Goal: Transaction & Acquisition: Purchase product/service

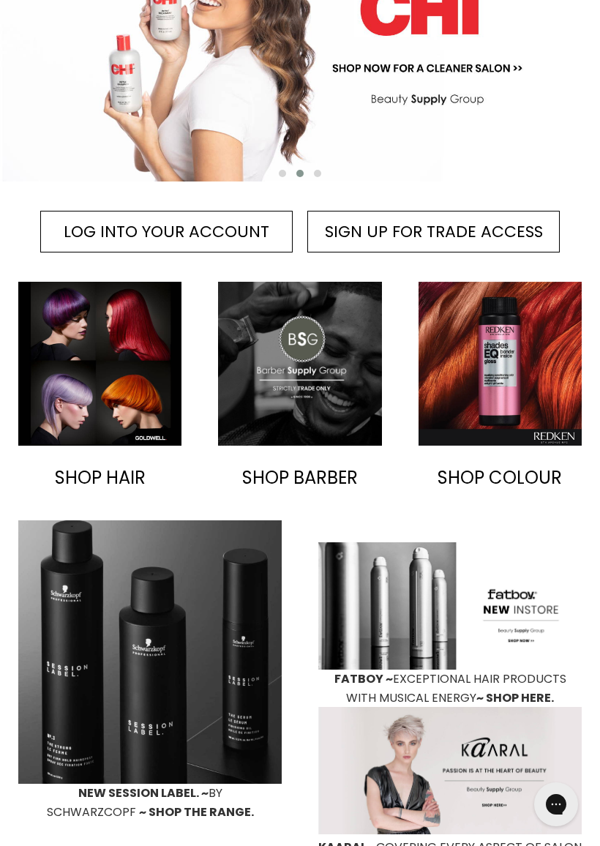
click at [75, 392] on img "Main content" at bounding box center [99, 363] width 163 height 163
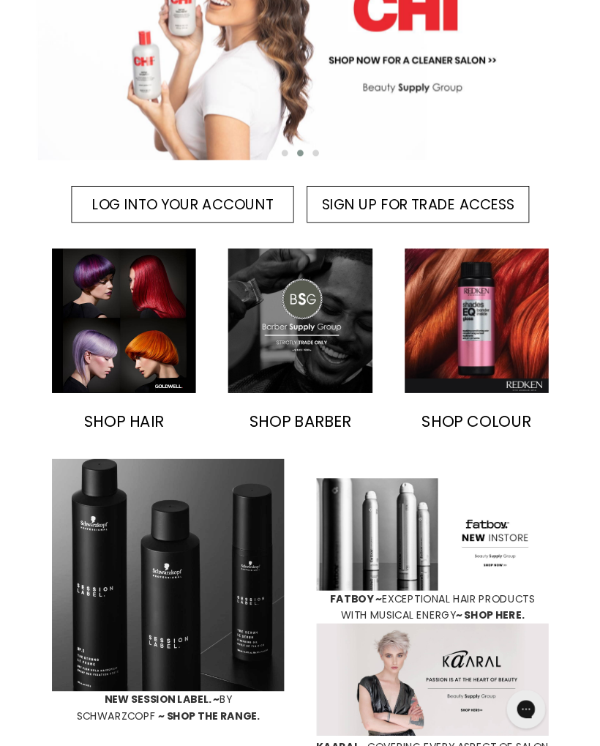
scroll to position [337, 0]
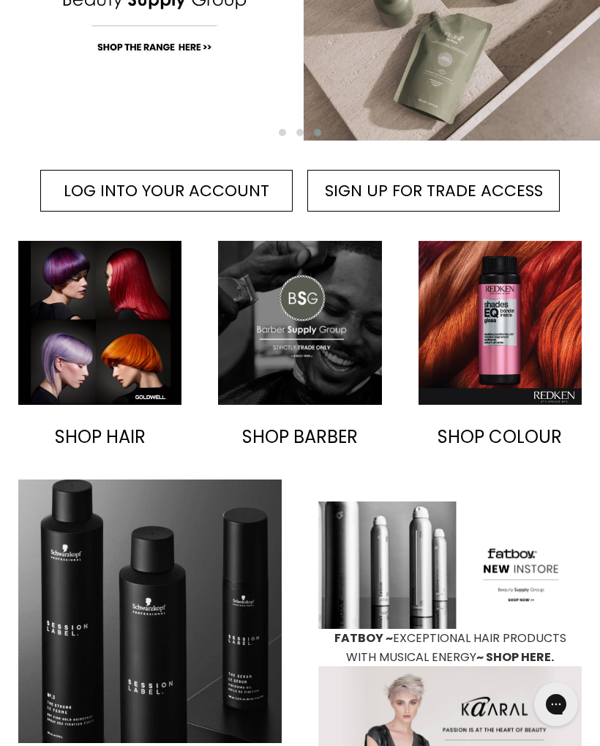
click at [532, 359] on img "Main content" at bounding box center [500, 322] width 163 height 163
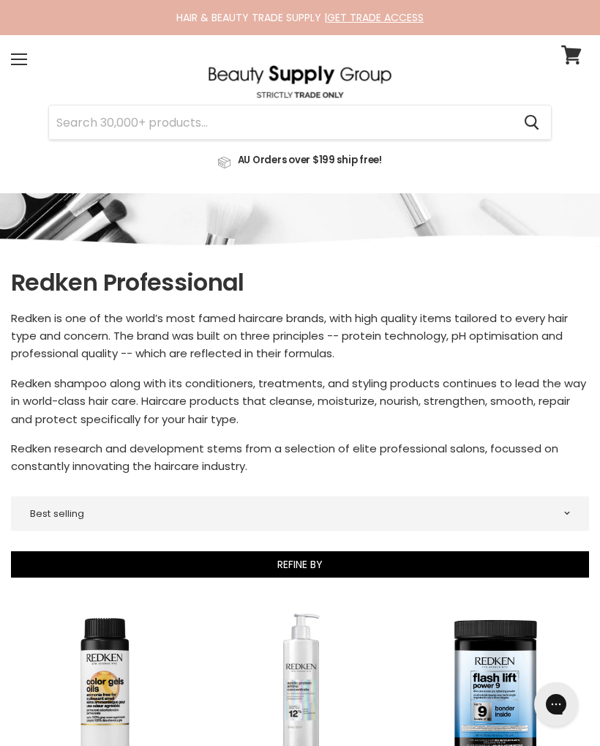
click at [263, 119] on input "Search" at bounding box center [280, 122] width 463 height 34
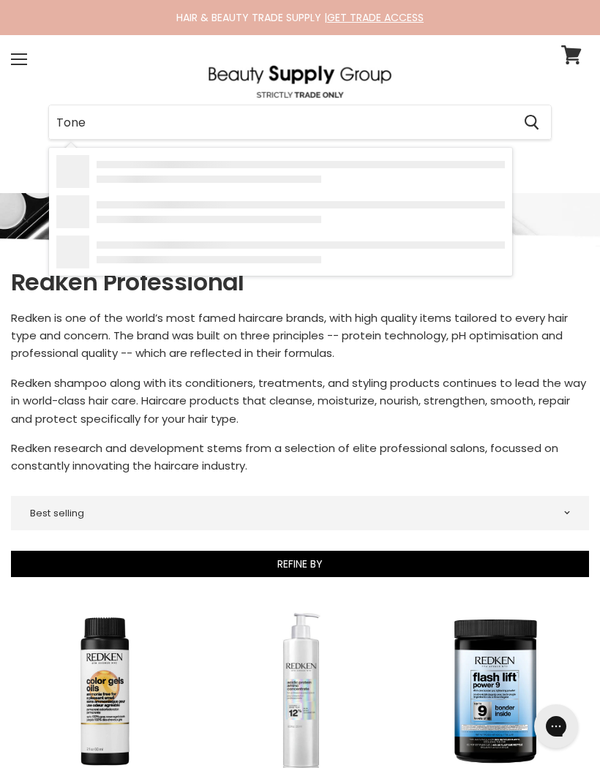
type input "Toner"
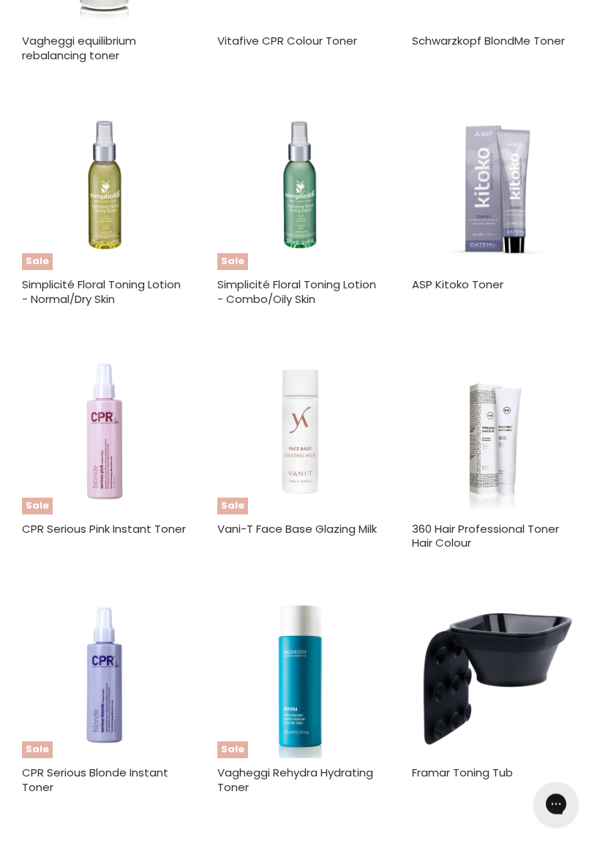
scroll to position [555, 0]
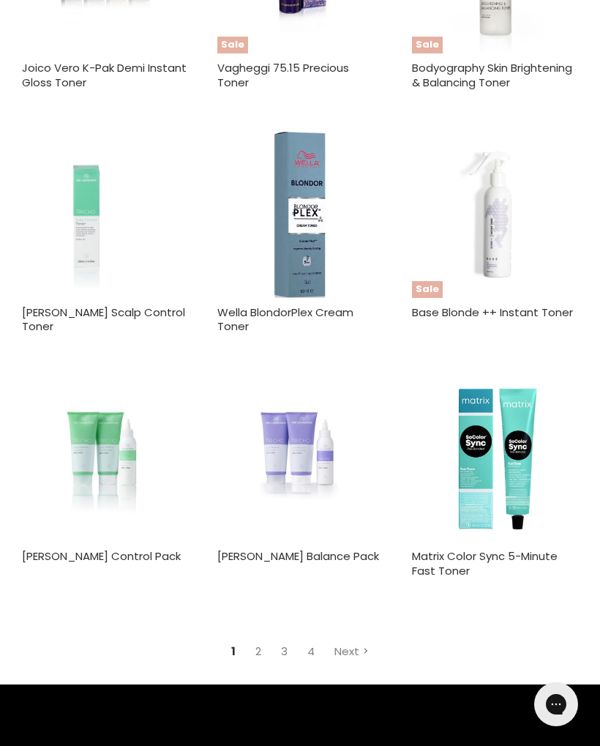
click at [345, 642] on link "Next" at bounding box center [351, 651] width 50 height 26
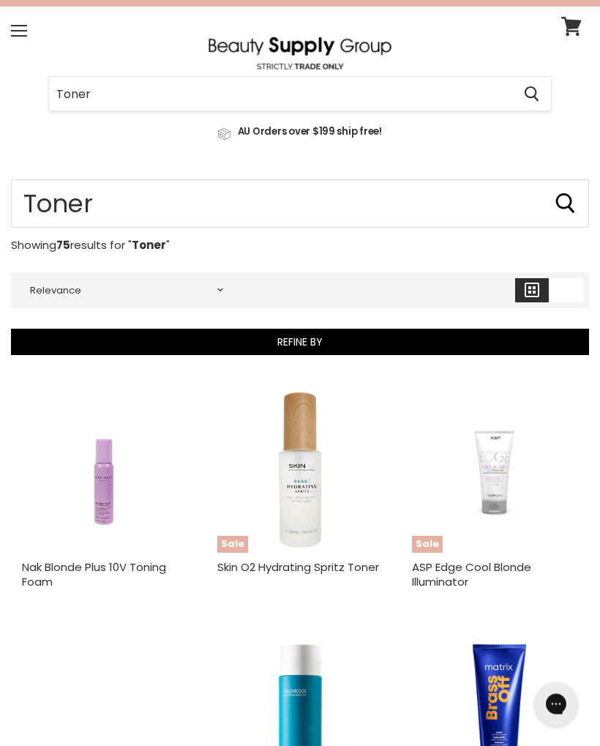
scroll to position [9, 0]
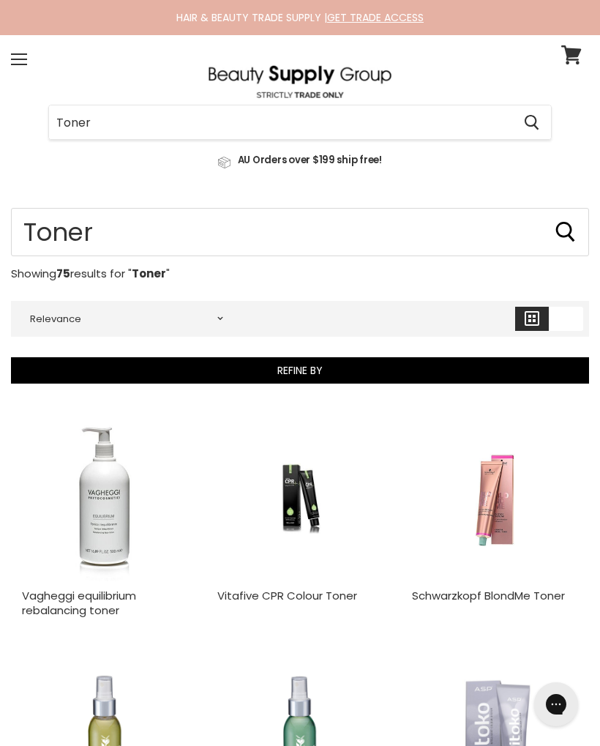
click at [59, 127] on input "Toner" at bounding box center [280, 122] width 463 height 34
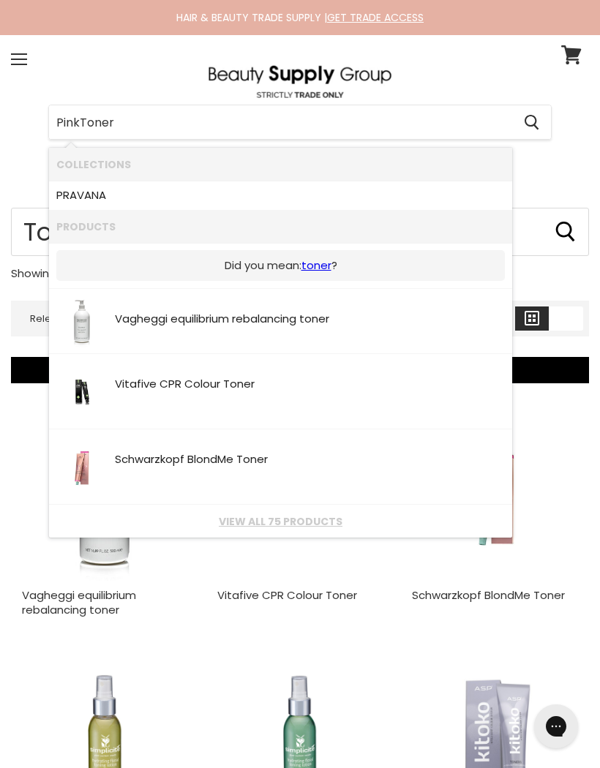
type input "Pink Toner"
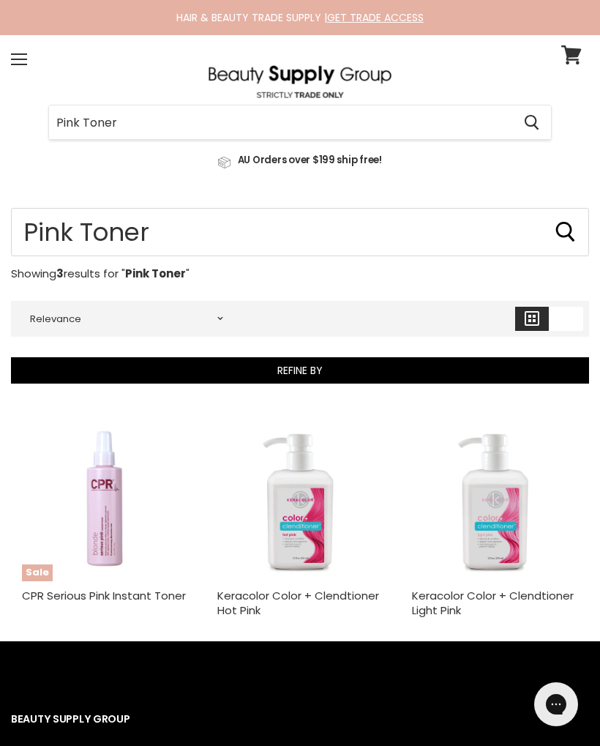
click at [507, 525] on img "Main content" at bounding box center [495, 498] width 166 height 166
click at [121, 531] on img "Main content" at bounding box center [105, 498] width 166 height 166
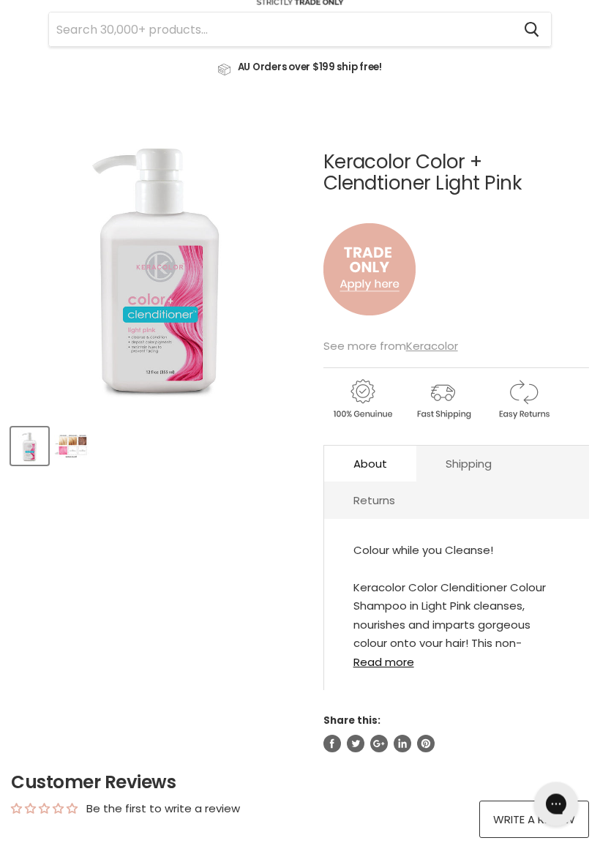
scroll to position [94, 0]
click at [394, 666] on link "Read more" at bounding box center [456, 656] width 206 height 21
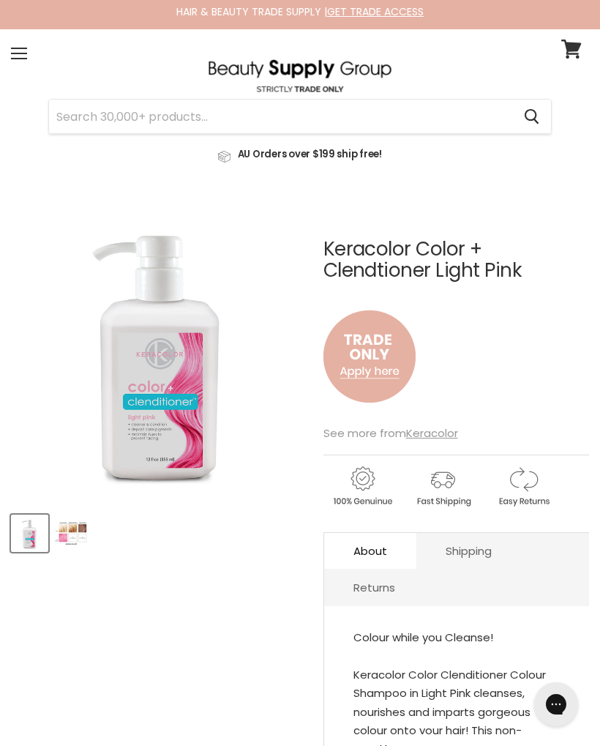
scroll to position [0, 0]
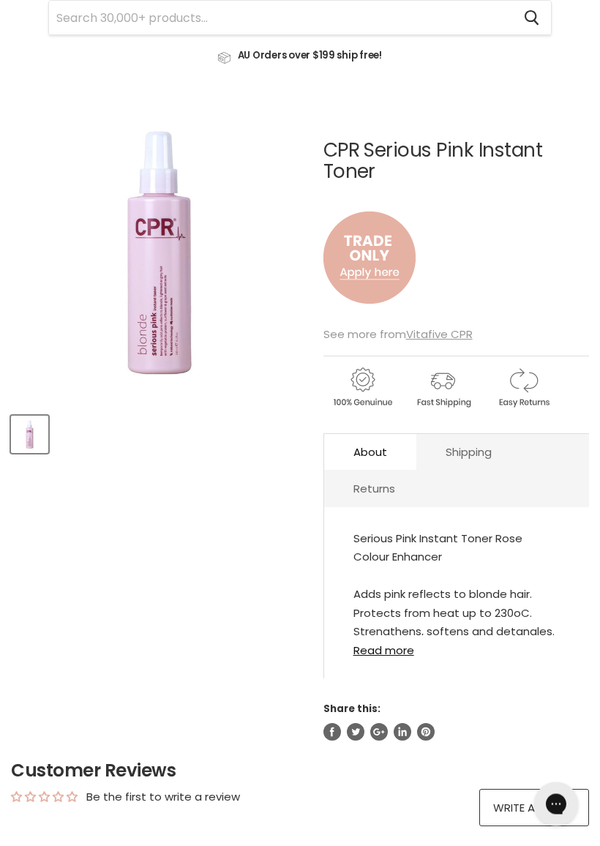
scroll to position [105, 0]
click at [179, 340] on img "CPR Serious Pink Instant Toner image. Click or Scroll to Zoom." at bounding box center [159, 254] width 312 height 312
click at [179, 307] on img "CPR Serious Pink Instant Toner image. Click or Scroll to Zoom." at bounding box center [141, 164] width 596 height 596
